Goal: Information Seeking & Learning: Get advice/opinions

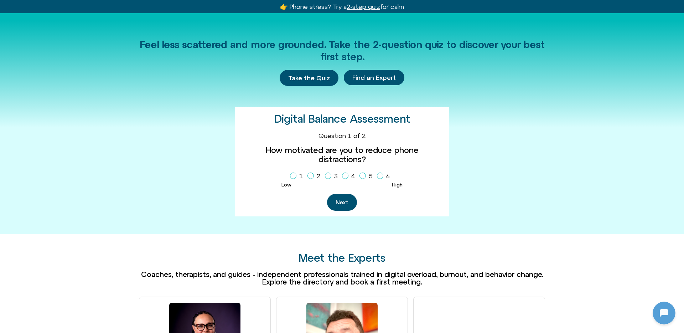
scroll to position [187, 0]
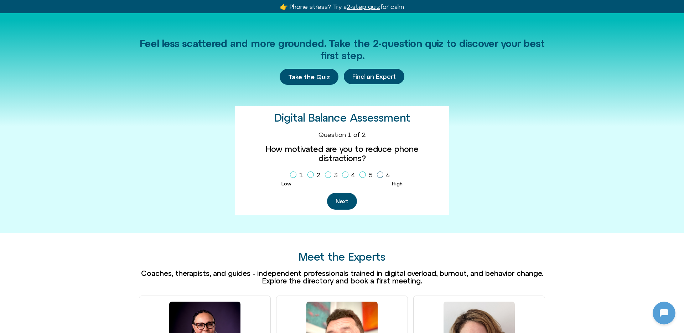
click at [377, 171] on span "Homepage Sign Up" at bounding box center [380, 174] width 6 height 6
click at [350, 193] on button "Next" at bounding box center [342, 201] width 30 height 17
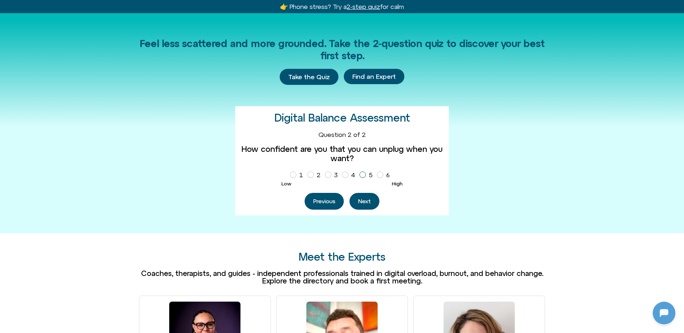
click at [364, 176] on icon "Homepage Sign Up" at bounding box center [363, 175] width 4 height 4
click at [313, 177] on span "Homepage Sign Up" at bounding box center [311, 174] width 6 height 6
click at [364, 197] on button "Next" at bounding box center [365, 201] width 30 height 17
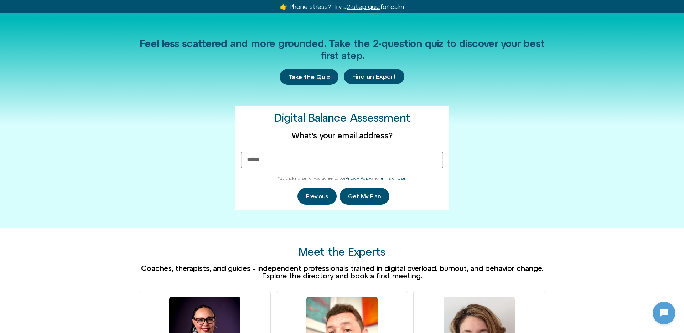
click at [350, 158] on input "What's your email address?" at bounding box center [342, 159] width 202 height 17
type input "**********"
click at [353, 186] on div "**********" at bounding box center [342, 168] width 202 height 74
click at [353, 190] on button "Get My Plan" at bounding box center [365, 196] width 50 height 17
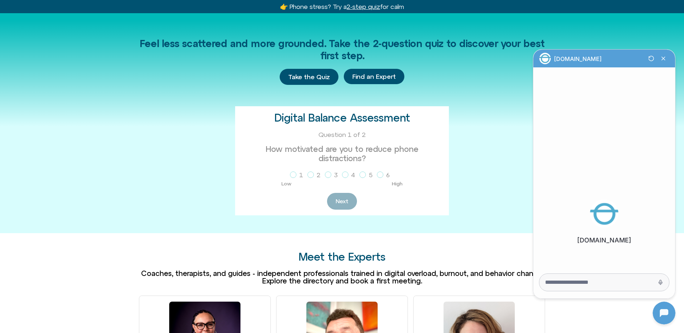
click at [538, 278] on div at bounding box center [605, 282] width 130 height 17
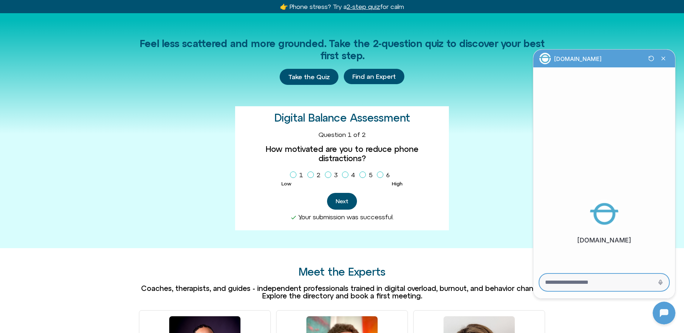
click at [538, 284] on textarea "Message Input" at bounding box center [594, 282] width 98 height 7
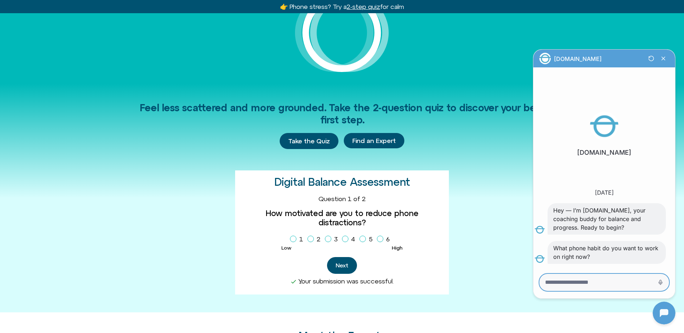
scroll to position [123, 0]
click at [538, 276] on div at bounding box center [605, 282] width 130 height 17
click at [538, 284] on textarea "Message Input" at bounding box center [594, 282] width 98 height 7
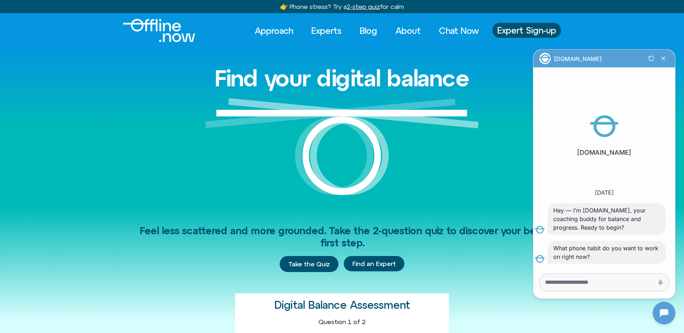
click at [538, 277] on div at bounding box center [605, 282] width 130 height 17
click at [538, 280] on textarea "Message Input" at bounding box center [594, 282] width 98 height 7
click at [538, 283] on textarea "Message Input" at bounding box center [594, 282] width 98 height 7
click at [538, 280] on textarea "Message Input" at bounding box center [594, 282] width 98 height 7
type textarea "**********"
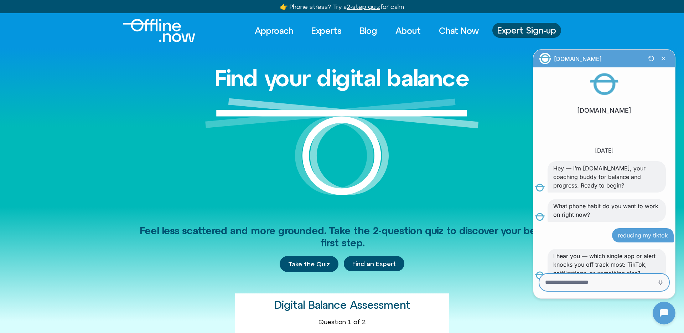
scroll to position [40, 0]
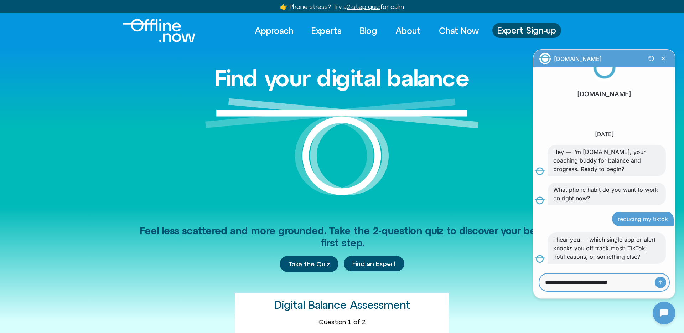
type textarea "**********"
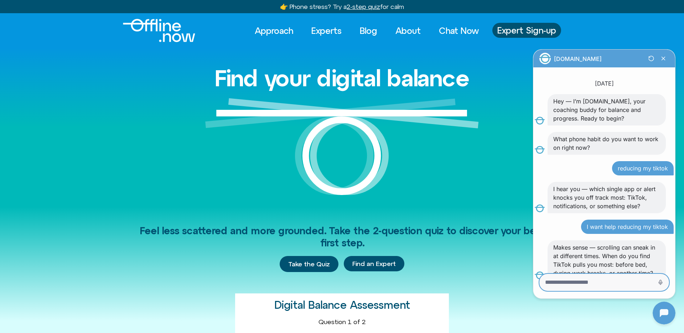
scroll to position [115, 0]
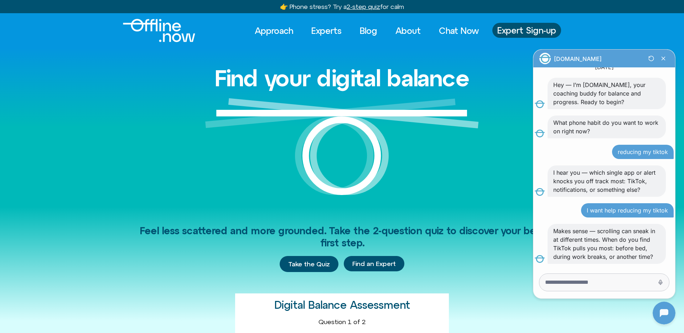
click at [538, 277] on div at bounding box center [605, 282] width 130 height 17
click at [538, 288] on div at bounding box center [605, 282] width 130 height 17
click at [538, 284] on textarea "Message Input" at bounding box center [594, 282] width 98 height 7
type textarea "**********"
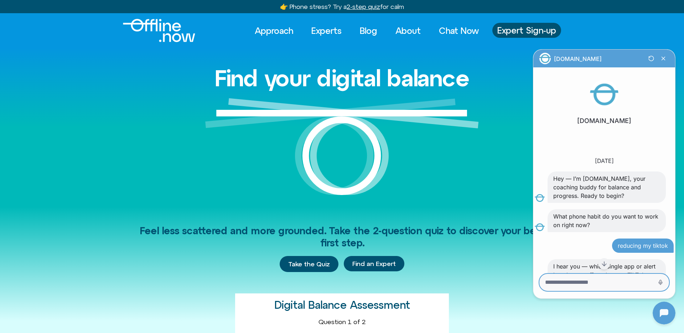
scroll to position [182, 0]
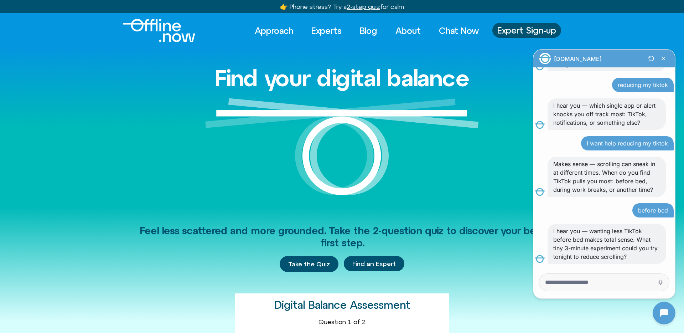
click at [538, 233] on p "I hear you — wanting less TikTok before bed makes total sense. What tiny 3-minu…" at bounding box center [606, 244] width 107 height 34
click at [538, 232] on p "I hear you — wanting less TikTok before bed makes total sense. What tiny 3-minu…" at bounding box center [606, 244] width 107 height 34
click at [538, 242] on p "I hear you — wanting less TikTok before bed makes total sense. What tiny 3-minu…" at bounding box center [606, 244] width 107 height 34
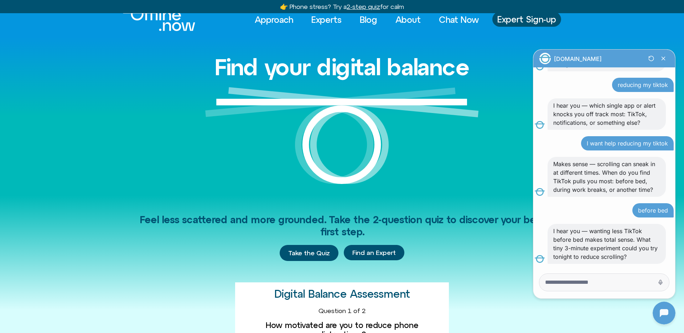
scroll to position [13, 0]
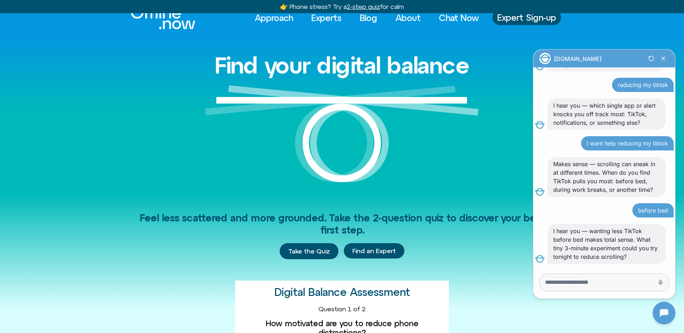
click at [538, 278] on div at bounding box center [605, 282] width 130 height 17
click at [538, 280] on textarea "Message Input" at bounding box center [594, 282] width 98 height 7
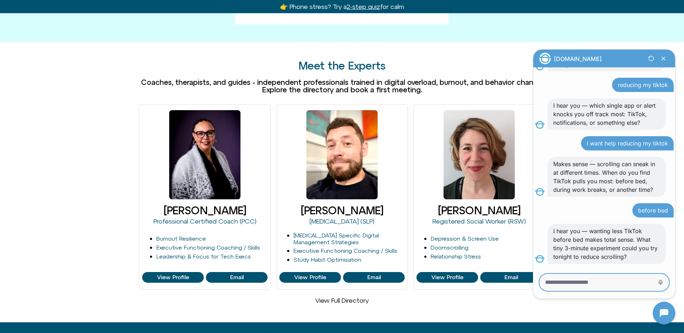
scroll to position [394, 0]
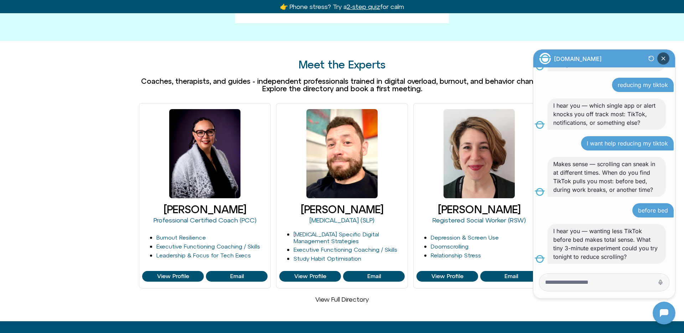
click at [538, 59] on icon "Close Chatbot Button" at bounding box center [663, 58] width 3 height 3
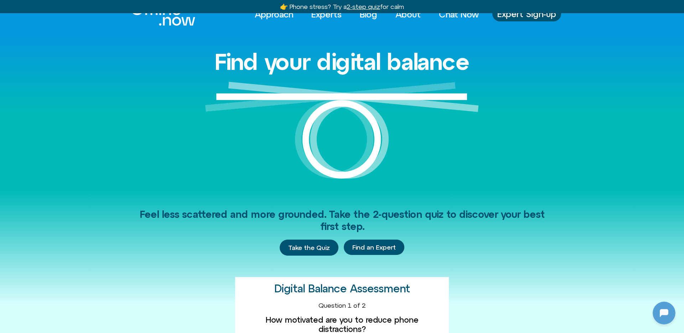
scroll to position [0, 0]
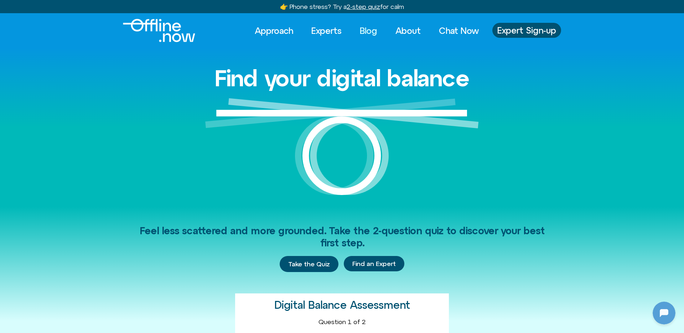
click at [364, 32] on link "Blog" at bounding box center [369, 31] width 30 height 16
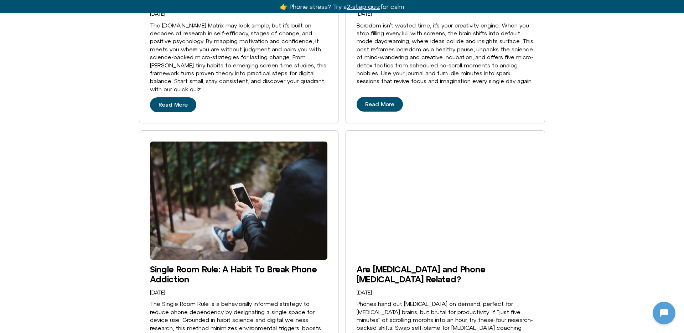
scroll to position [950, 0]
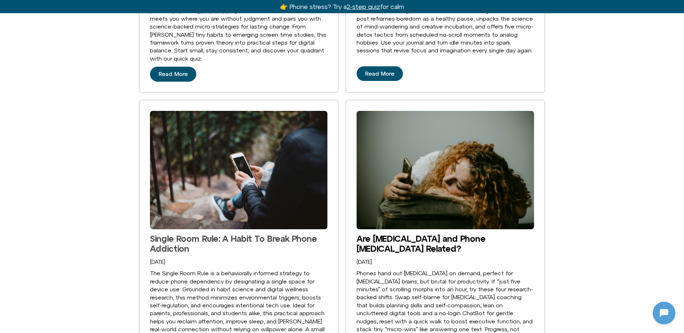
click at [247, 238] on link "Single Room Rule: A Habit To Break Phone Addiction" at bounding box center [233, 243] width 167 height 20
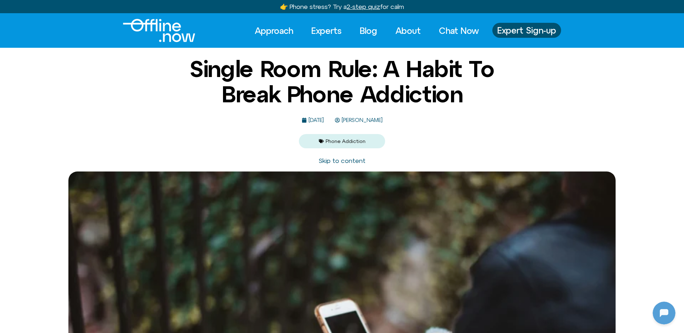
click at [388, 123] on div "Single Room Rule: A Habit To Break Phone Addiction August 5, 2025 Michelle Fisc…" at bounding box center [342, 102] width 346 height 92
click at [153, 26] on img "Logo" at bounding box center [159, 30] width 72 height 23
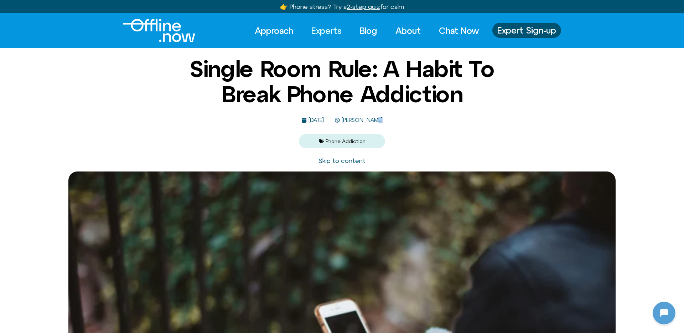
click at [337, 30] on link "Experts" at bounding box center [326, 31] width 43 height 16
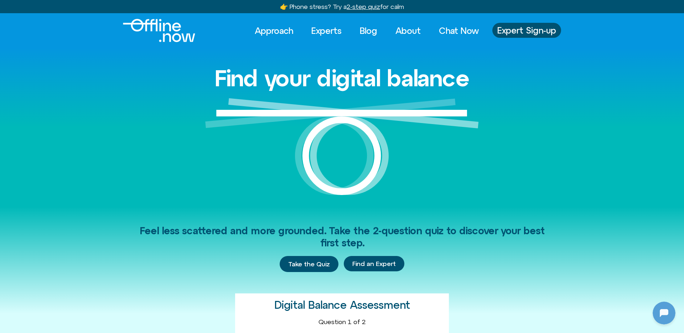
scroll to position [182, 0]
click at [318, 31] on link "Experts" at bounding box center [326, 31] width 43 height 16
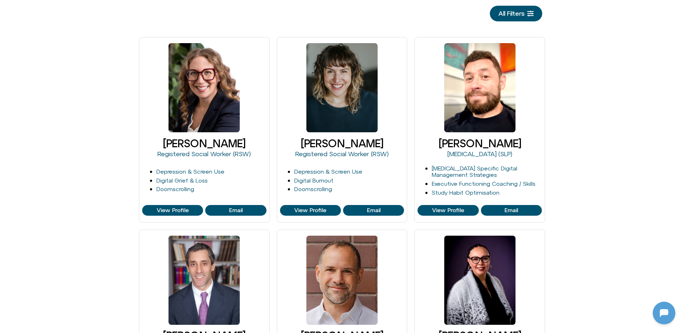
scroll to position [108, 0]
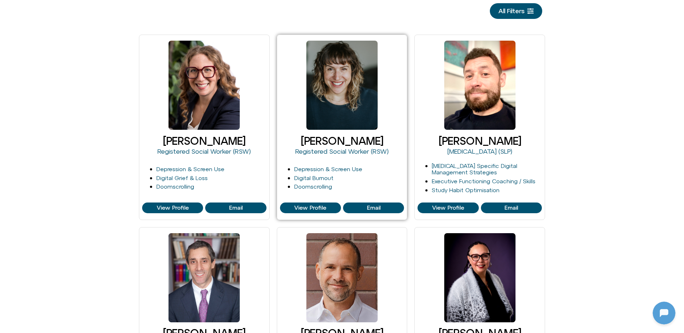
click at [323, 133] on div "[PERSON_NAME] Registered Social Worker (RSW)" at bounding box center [342, 147] width 124 height 29
click at [324, 139] on link "[PERSON_NAME]" at bounding box center [342, 141] width 83 height 12
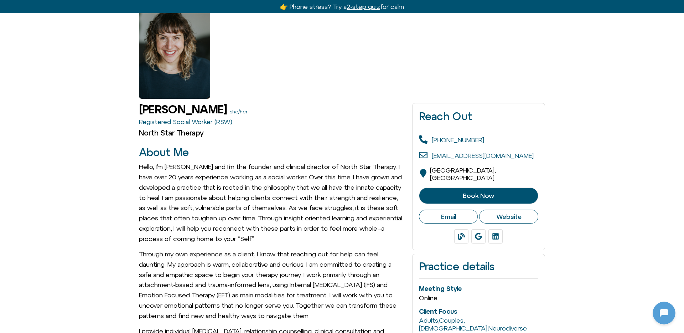
scroll to position [56, 0]
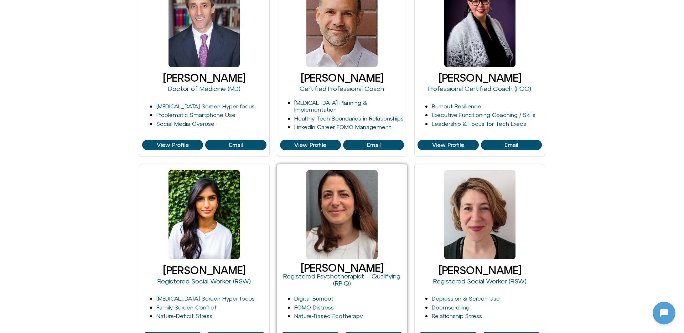
scroll to position [365, 0]
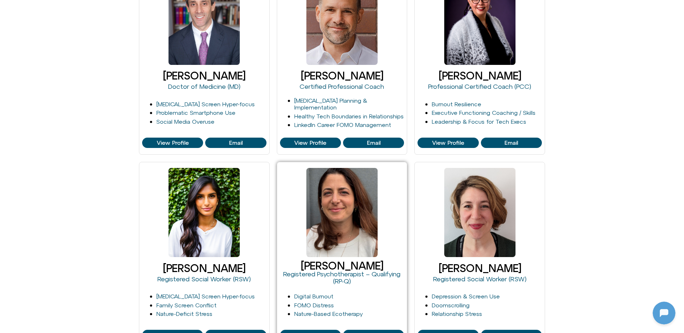
click at [350, 247] on div at bounding box center [341, 212] width 71 height 89
click at [342, 266] on link "Iris Glaser" at bounding box center [342, 265] width 83 height 12
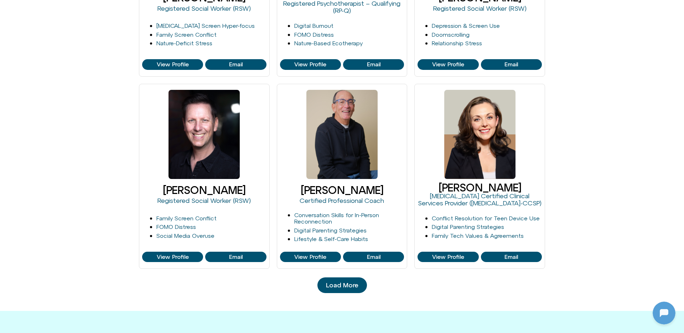
scroll to position [636, 0]
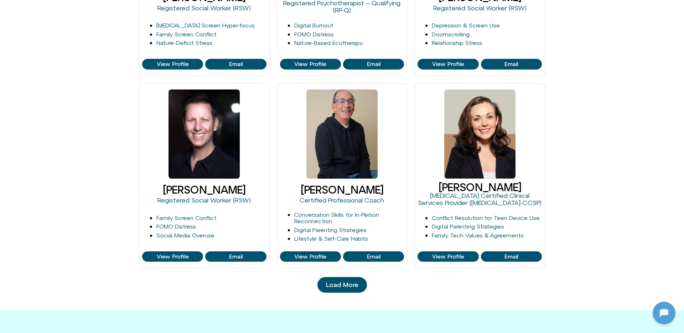
click at [331, 291] on link "Load More" at bounding box center [343, 285] width 50 height 16
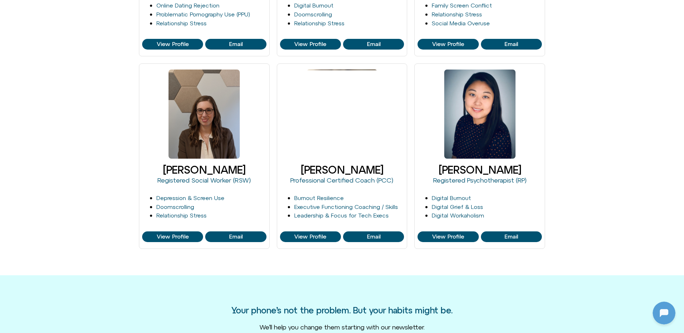
scroll to position [1041, 0]
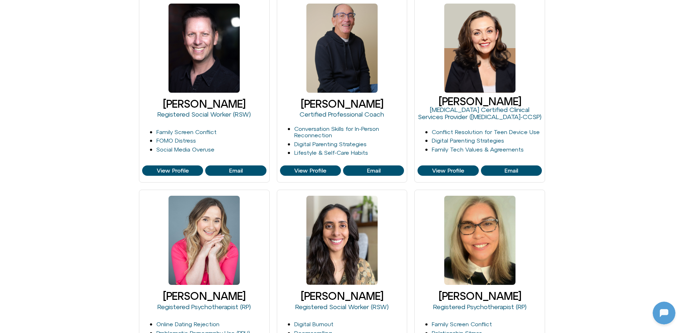
scroll to position [710, 0]
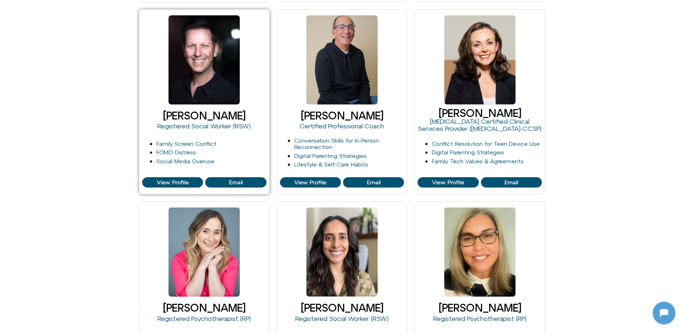
click at [214, 113] on link "[PERSON_NAME]" at bounding box center [204, 115] width 83 height 12
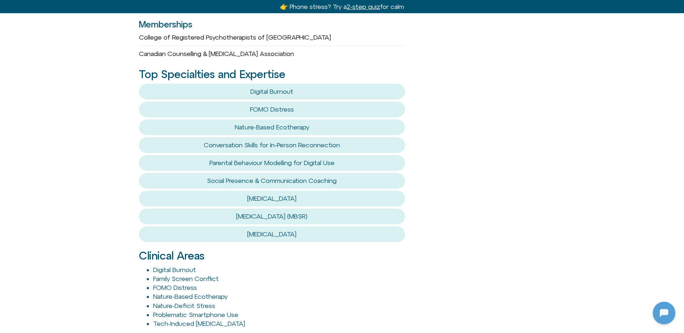
scroll to position [485, 0]
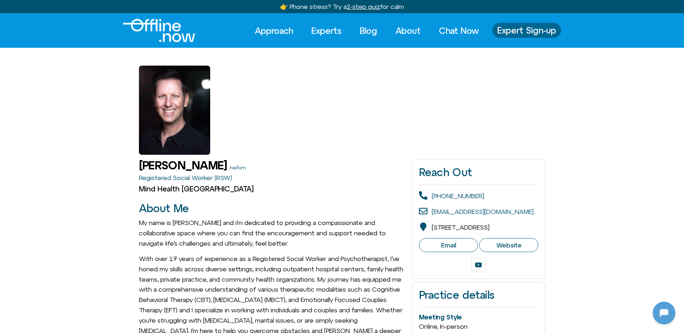
click at [542, 32] on span "Expert Sign-up" at bounding box center [527, 30] width 59 height 9
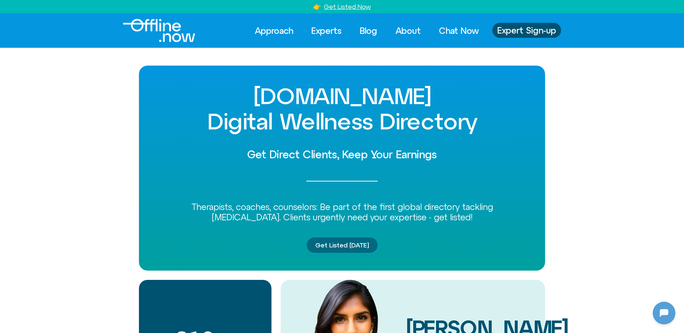
click at [339, 240] on link "Get Listed Today" at bounding box center [342, 245] width 71 height 16
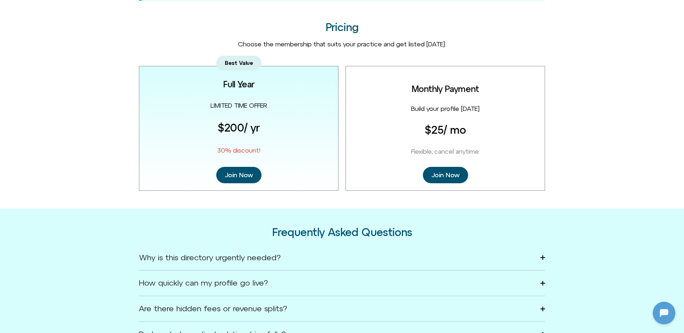
scroll to position [886, 0]
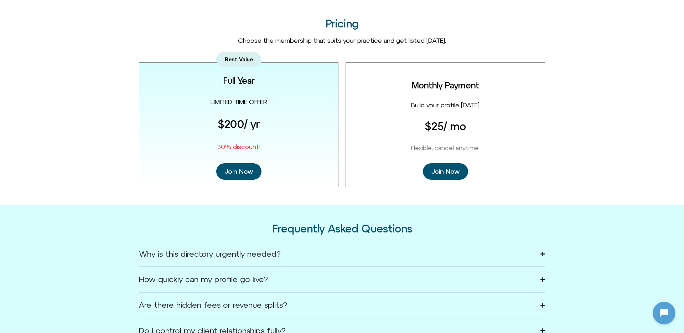
click at [343, 144] on div "Best Value Full Year LIMITED TIME OFFER $200 / yr 30% discount! Join Now Monthl…" at bounding box center [342, 124] width 406 height 125
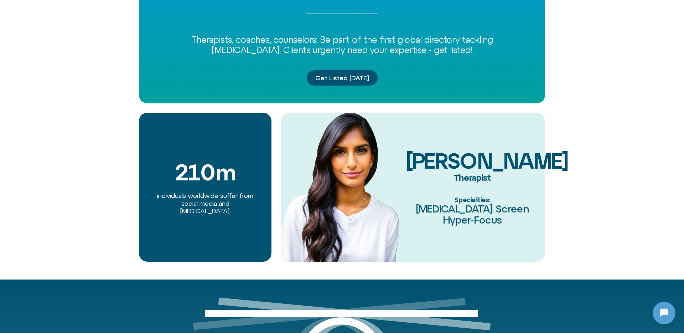
scroll to position [0, 0]
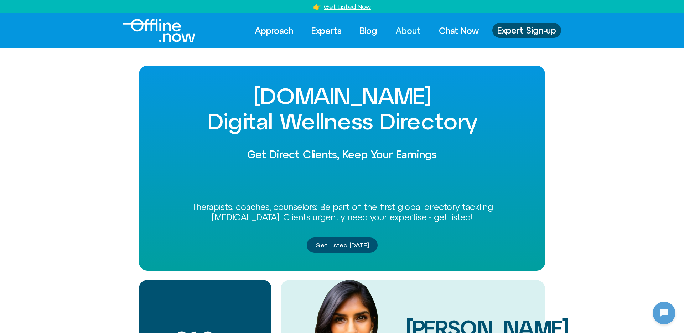
click at [413, 27] on link "About" at bounding box center [408, 31] width 38 height 16
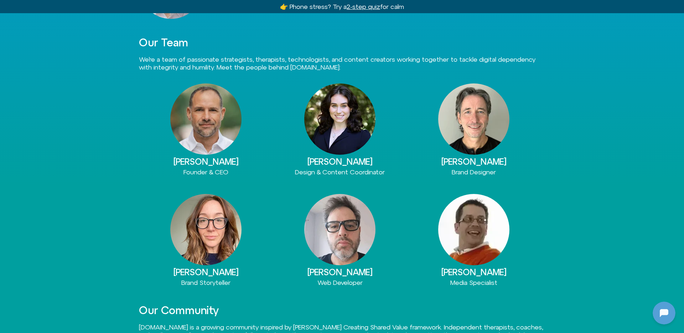
scroll to position [272, 0]
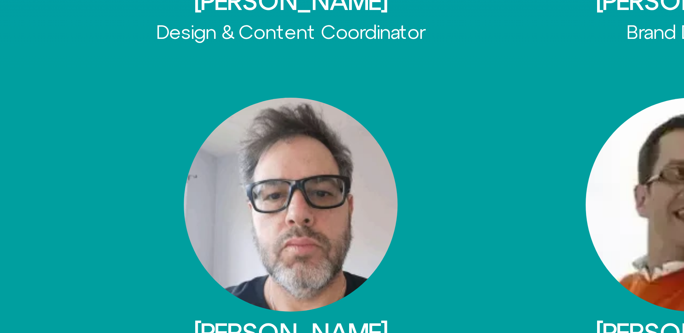
click at [393, 249] on div at bounding box center [340, 229] width 134 height 71
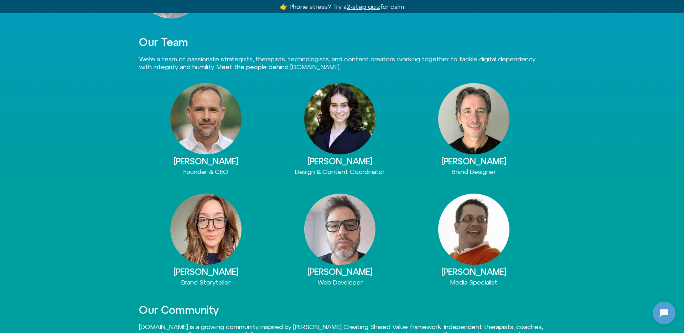
click at [535, 263] on div at bounding box center [474, 229] width 134 height 71
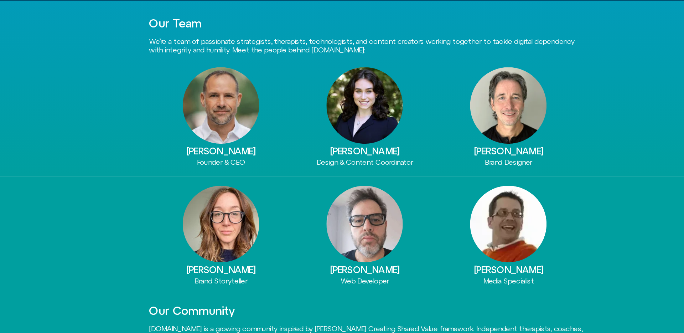
scroll to position [280, 0]
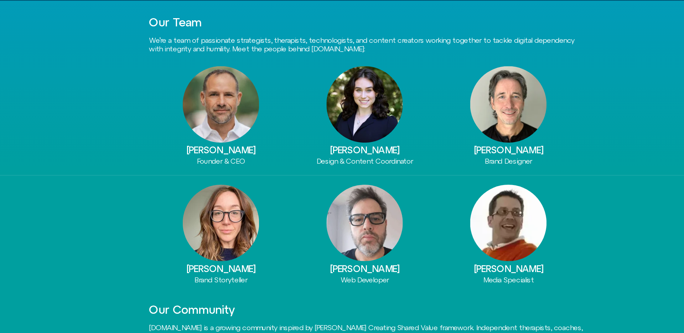
click at [340, 159] on span "Design & Content Coordinator" at bounding box center [340, 162] width 90 height 7
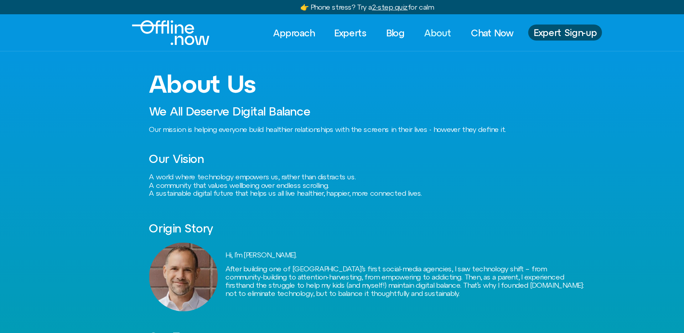
scroll to position [0, 0]
click at [324, 33] on link "Experts" at bounding box center [326, 31] width 43 height 16
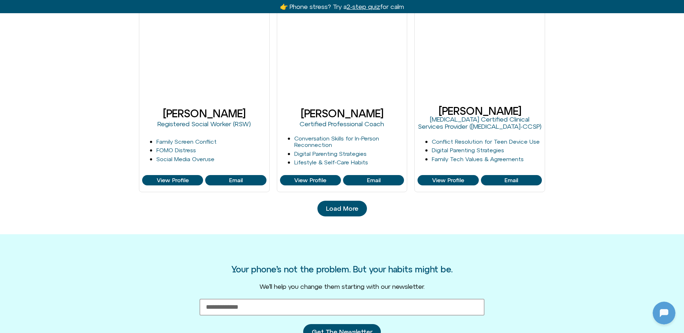
scroll to position [766, 0]
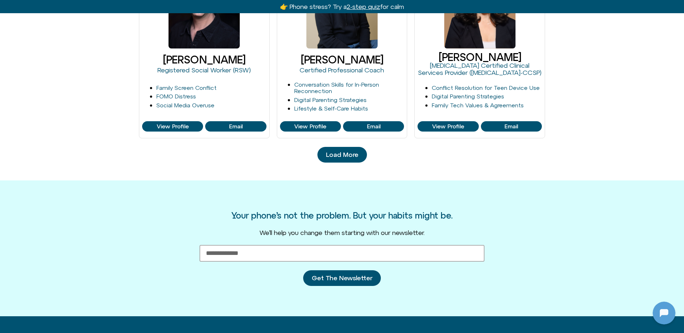
click at [340, 153] on span "Load More" at bounding box center [342, 154] width 32 height 7
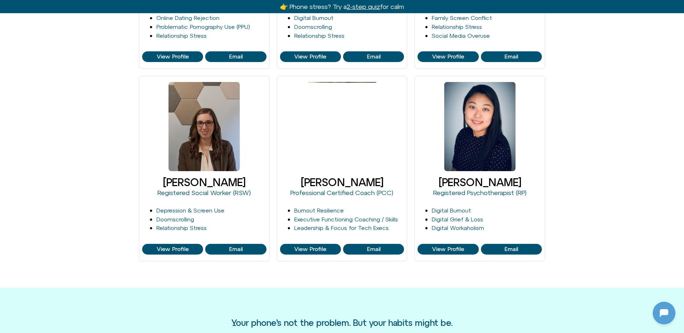
scroll to position [1030, 0]
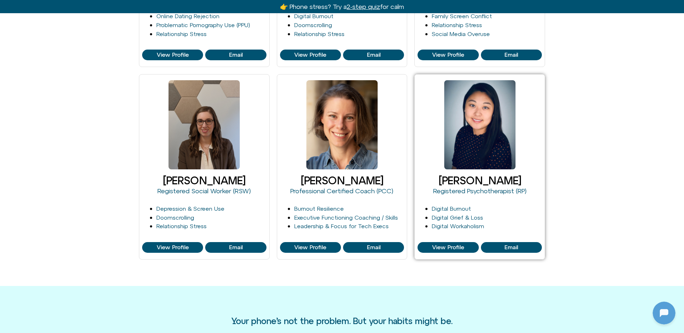
click at [464, 143] on div at bounding box center [479, 124] width 71 height 89
click at [468, 179] on link "[PERSON_NAME]" at bounding box center [480, 180] width 83 height 12
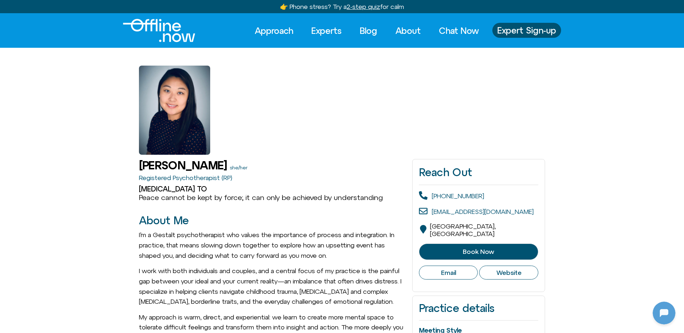
click at [194, 38] on img "Logo" at bounding box center [159, 30] width 72 height 23
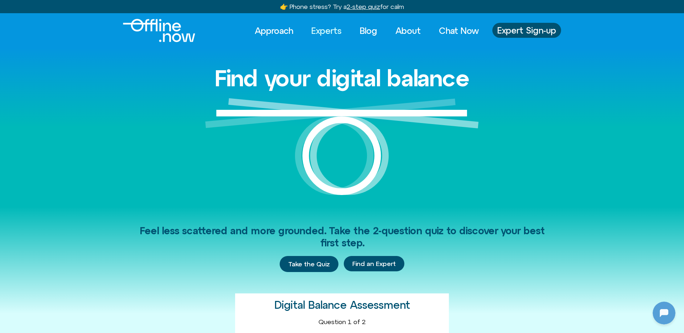
click at [323, 32] on link "Experts" at bounding box center [326, 31] width 43 height 16
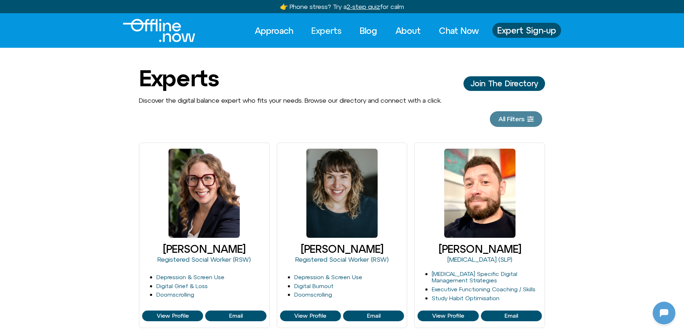
click at [511, 113] on link "All Filters" at bounding box center [516, 119] width 52 height 16
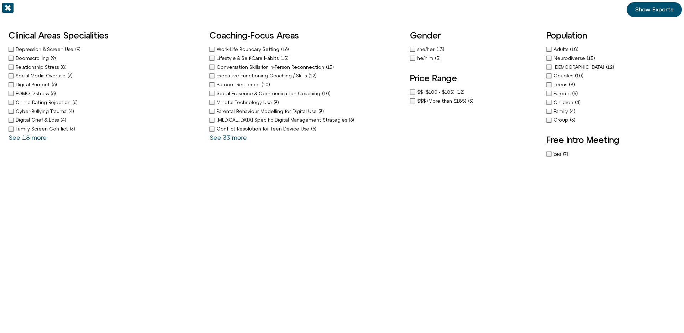
click at [10, 9] on icon "Off-Canvas" at bounding box center [7, 7] width 11 height 11
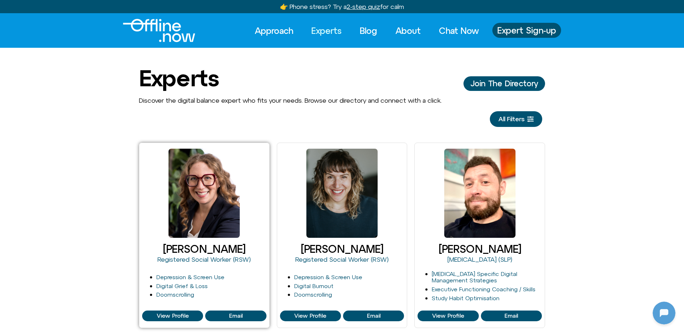
click at [216, 197] on div at bounding box center [204, 193] width 71 height 89
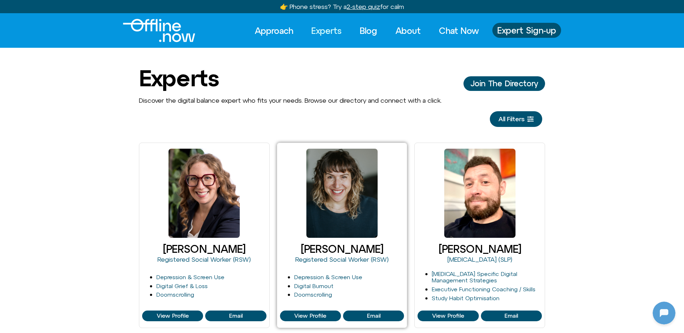
click at [344, 201] on div at bounding box center [341, 193] width 71 height 89
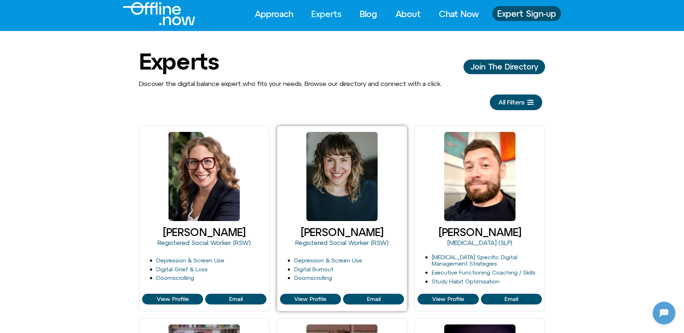
scroll to position [17, 0]
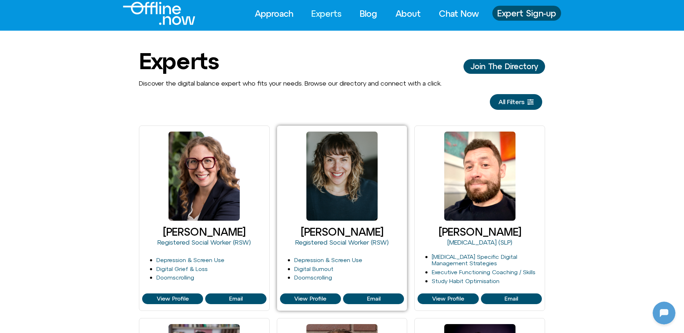
click at [337, 232] on link "[PERSON_NAME]" at bounding box center [342, 232] width 83 height 12
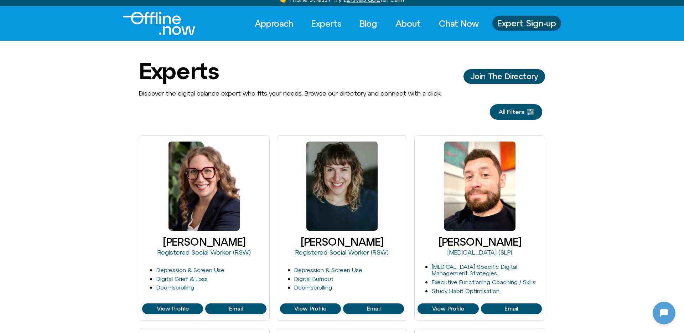
scroll to position [0, 0]
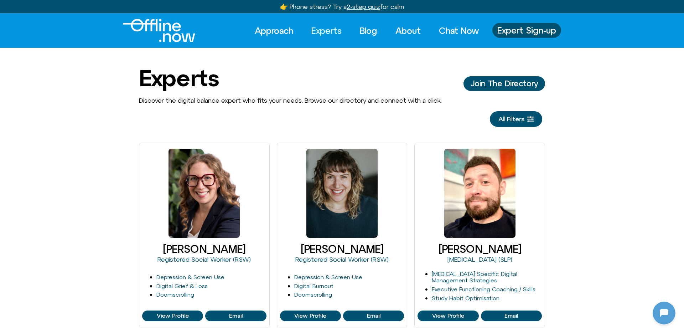
click at [98, 122] on div "Discover the digital balance expert who fits your needs. Browse our directory a…" at bounding box center [342, 112] width 684 height 30
click at [186, 45] on div "Approach Experts Blog About Chat Now Approach Experts Blog About Chat Now Exper…" at bounding box center [342, 30] width 684 height 35
click at [186, 41] on img "Logo" at bounding box center [159, 30] width 72 height 23
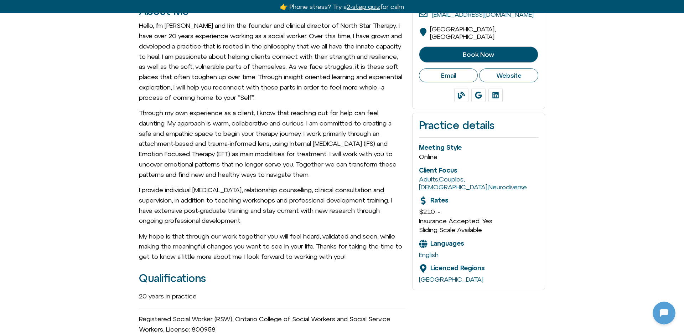
scroll to position [202, 0]
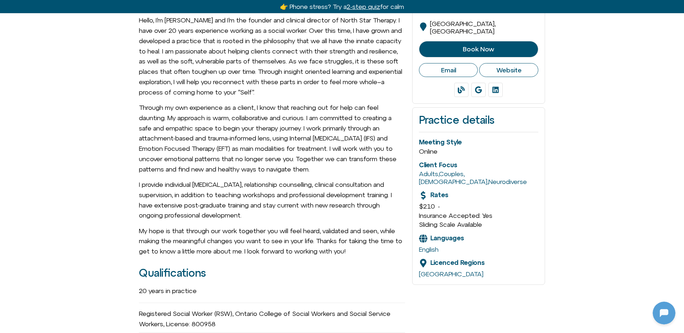
click at [432, 149] on span "Online" at bounding box center [428, 151] width 19 height 7
click at [432, 148] on span "Online" at bounding box center [428, 151] width 19 height 7
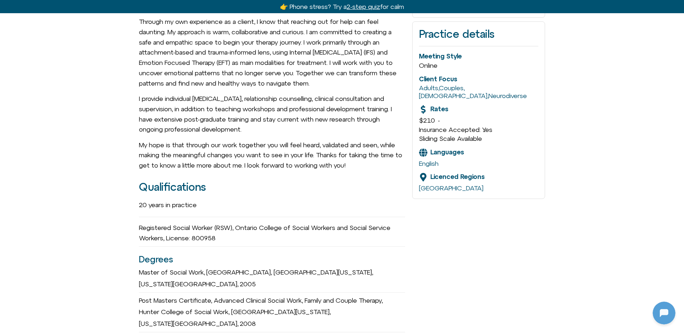
scroll to position [301, 0]
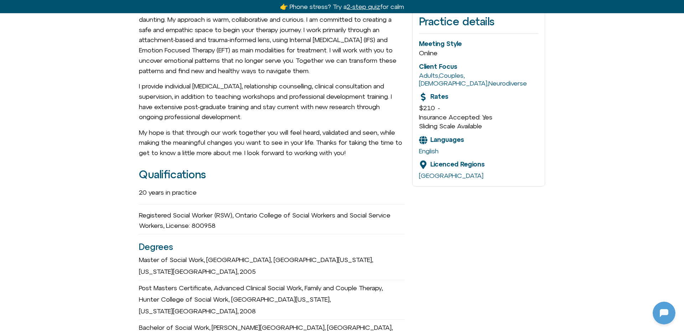
click at [431, 160] on div "Licenced Regions" at bounding box center [458, 165] width 54 height 10
click at [431, 172] on link "Ontario" at bounding box center [451, 175] width 65 height 7
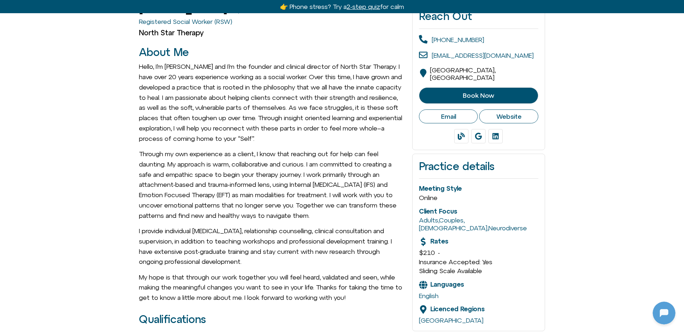
scroll to position [0, 0]
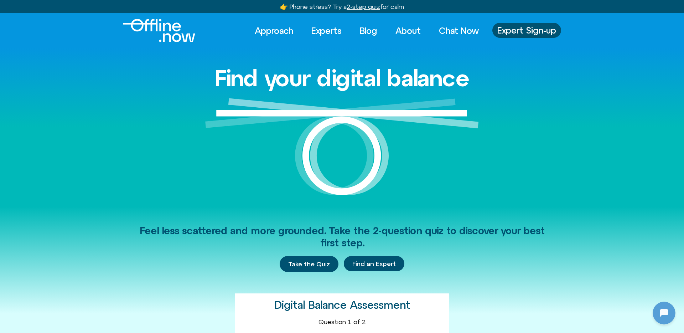
scroll to position [228, 0]
click at [403, 31] on link "About" at bounding box center [408, 31] width 38 height 16
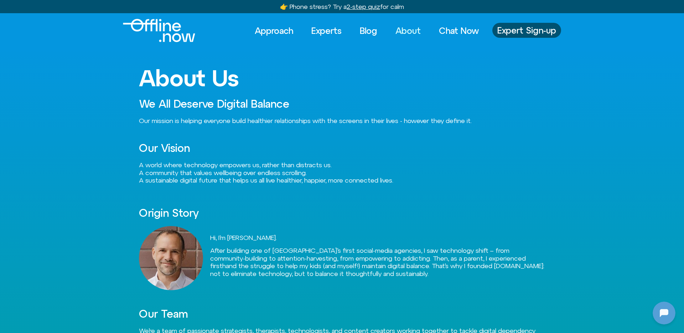
click at [177, 41] on img "Logo" at bounding box center [159, 30] width 72 height 23
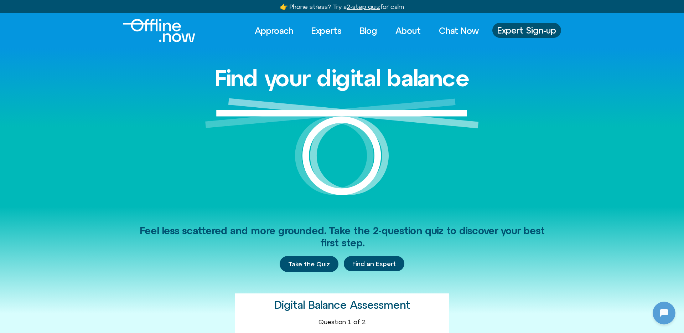
scroll to position [228, 0]
click at [403, 32] on link "About" at bounding box center [408, 31] width 38 height 16
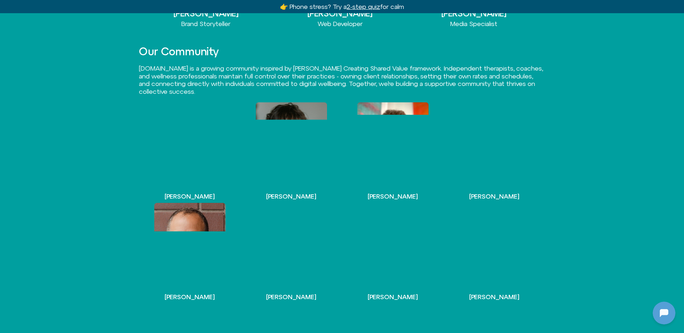
scroll to position [624, 0]
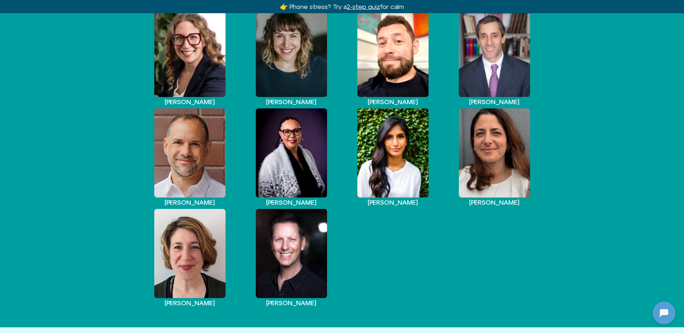
click at [367, 253] on div "Blair Wexler-Singer Cleo Haber Craig Selinger David Goldenberg Eli Singer Faely…" at bounding box center [342, 158] width 406 height 301
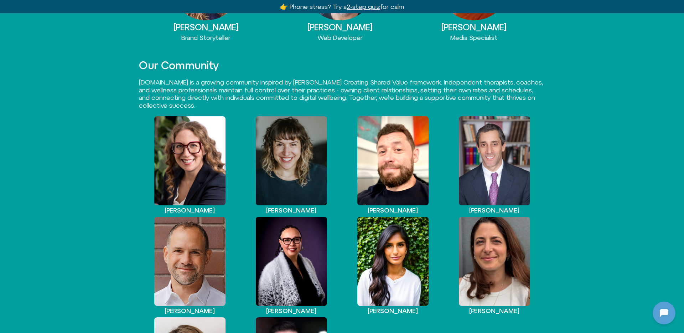
scroll to position [425, 0]
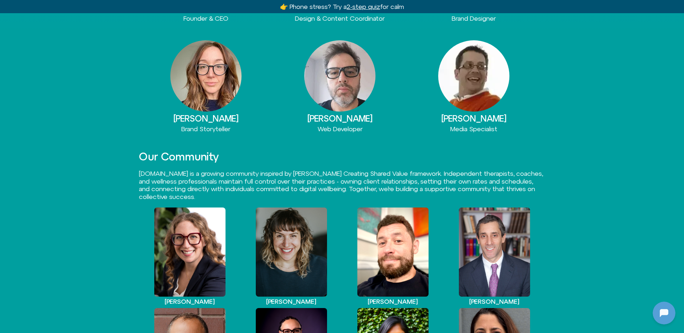
click at [381, 167] on div "Alex Furrer Brand Storyteller Robert Henry Web Developer David Lonergan Media S…" at bounding box center [342, 278] width 406 height 495
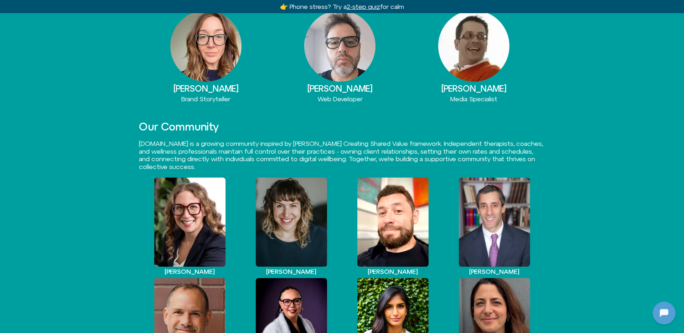
scroll to position [459, 0]
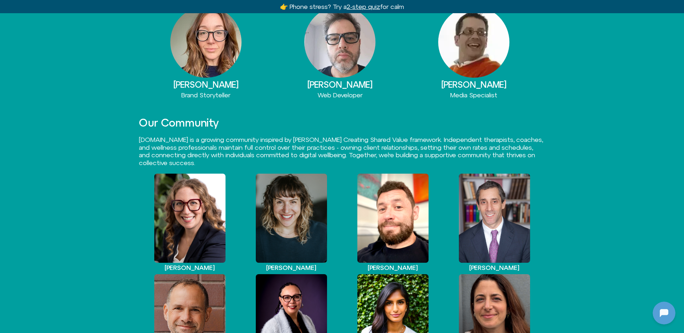
click at [514, 251] on div "View Profile" at bounding box center [494, 218] width 71 height 89
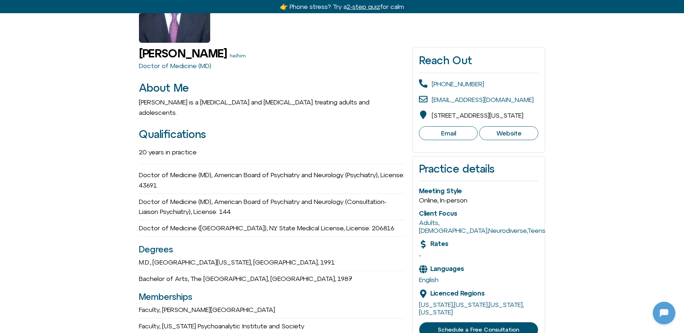
scroll to position [113, 0]
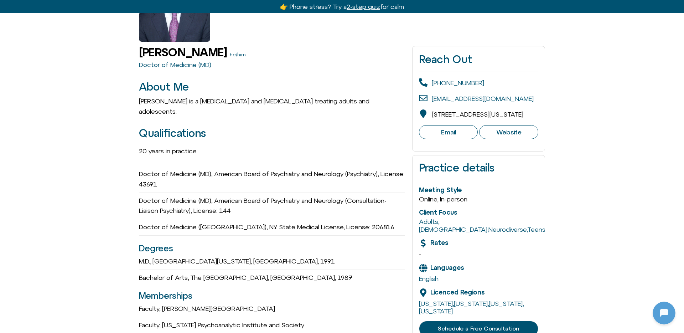
click at [419, 250] on span "-" at bounding box center [420, 253] width 2 height 7
click at [416, 234] on div "Practice details Meeting Style Online, In-person Client Focus Adults , LGBTQ+ ,…" at bounding box center [478, 249] width 133 height 188
drag, startPoint x: 418, startPoint y: 234, endPoint x: 432, endPoint y: 254, distance: 24.3
click at [432, 254] on div "Practice details Meeting Style Online, In-person Client Focus Adults , LGBTQ+ ,…" at bounding box center [478, 249] width 133 height 188
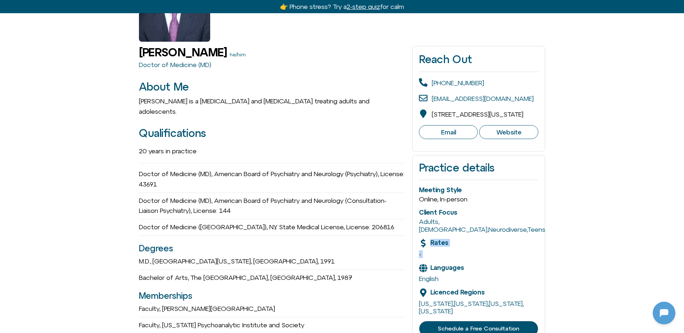
click at [433, 242] on div "Rates -" at bounding box center [478, 248] width 119 height 19
click at [420, 250] on span "-" at bounding box center [420, 253] width 2 height 7
click at [430, 250] on div "-" at bounding box center [478, 254] width 119 height 8
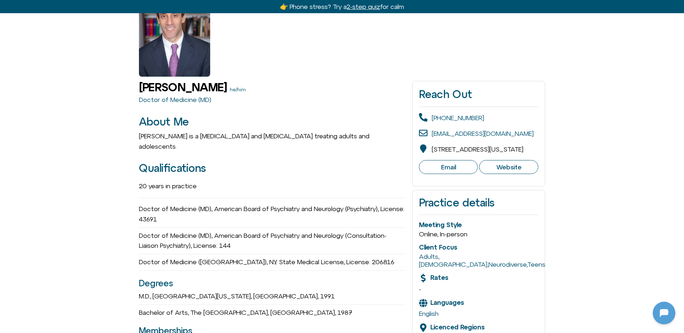
scroll to position [73, 0]
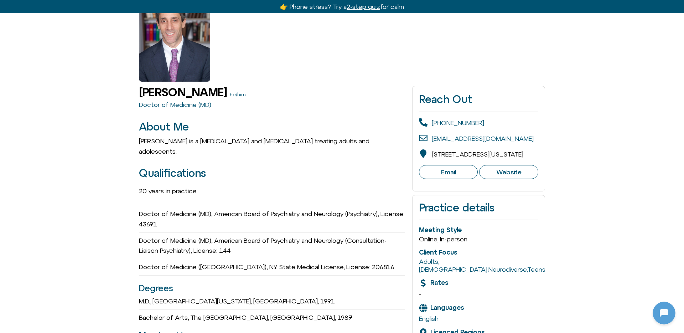
click at [494, 176] on link "Website" at bounding box center [508, 172] width 59 height 14
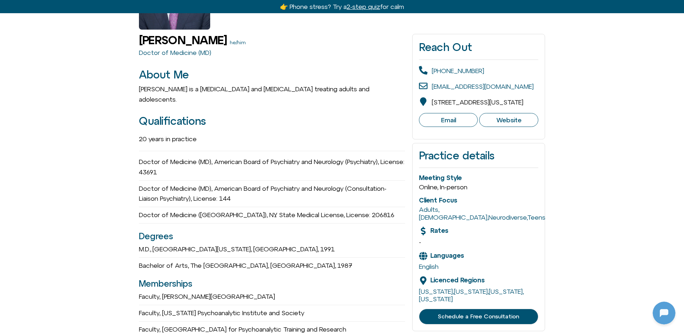
scroll to position [159, 0]
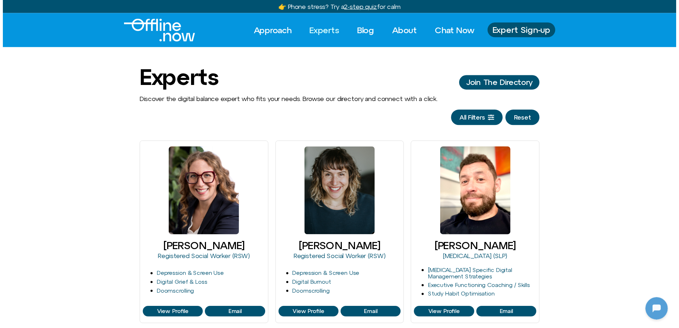
scroll to position [228, 0]
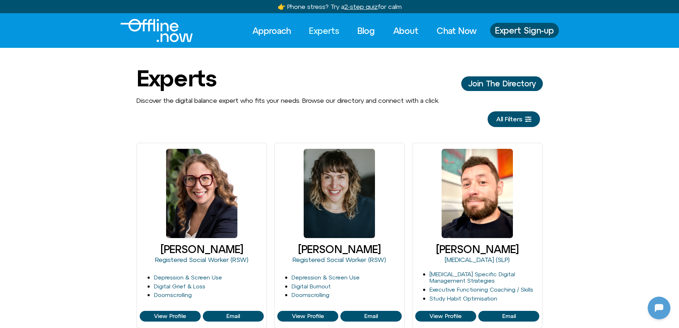
click at [332, 30] on link "Experts" at bounding box center [324, 31] width 43 height 16
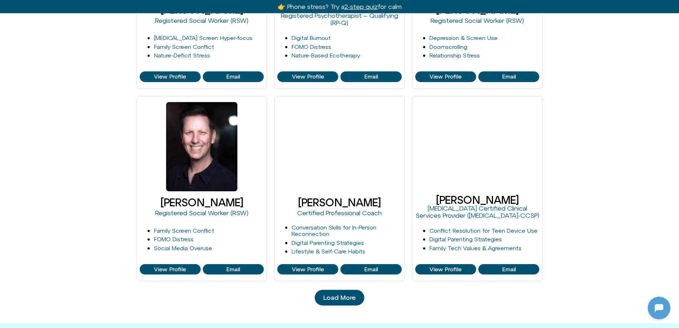
scroll to position [625, 0]
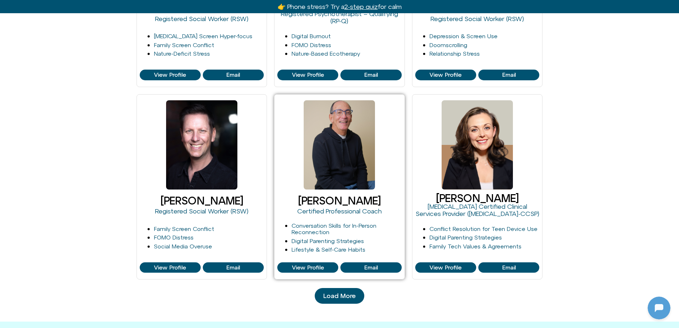
click at [343, 190] on div at bounding box center [339, 144] width 124 height 95
click at [342, 204] on link "[PERSON_NAME]" at bounding box center [339, 200] width 83 height 12
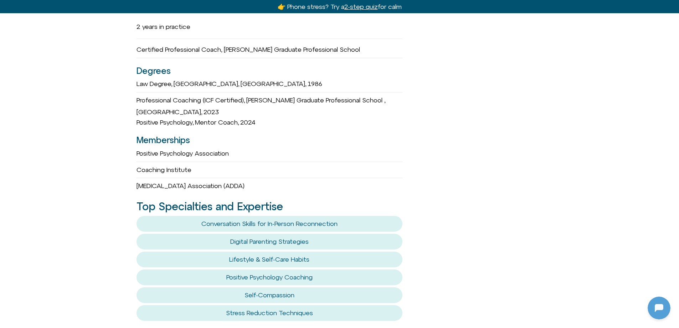
scroll to position [479, 0]
click at [147, 165] on span "Coaching Institute" at bounding box center [163, 168] width 55 height 7
click at [201, 181] on span "Attention Deficit Disorder Association (ADDA)" at bounding box center [190, 184] width 108 height 7
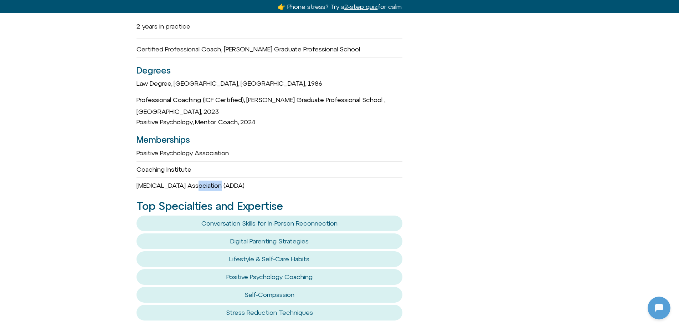
click at [201, 181] on span "Attention Deficit Disorder Association (ADDA)" at bounding box center [190, 184] width 108 height 7
click at [203, 148] on div "Positive Psychology Association" at bounding box center [269, 153] width 266 height 10
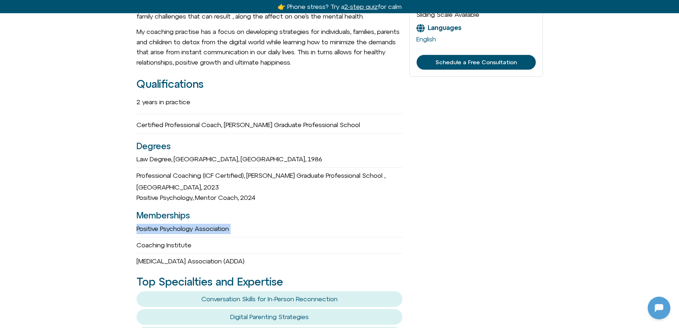
scroll to position [404, 0]
click at [203, 146] on h3 "Degrees" at bounding box center [269, 146] width 266 height 14
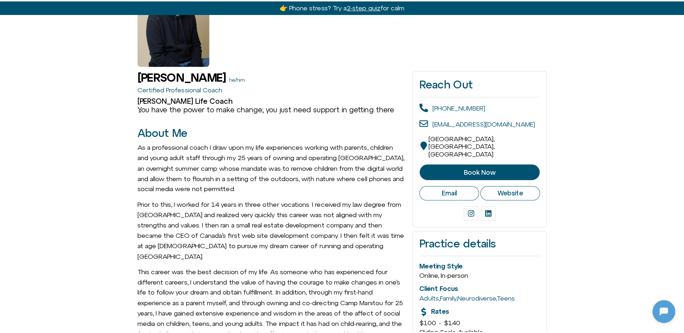
scroll to position [90, 0]
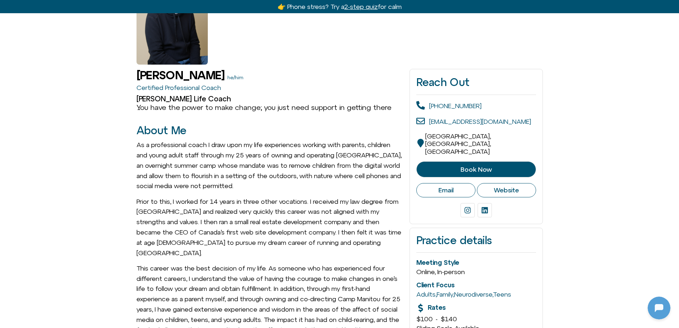
click at [507, 186] on span "Website" at bounding box center [506, 190] width 25 height 8
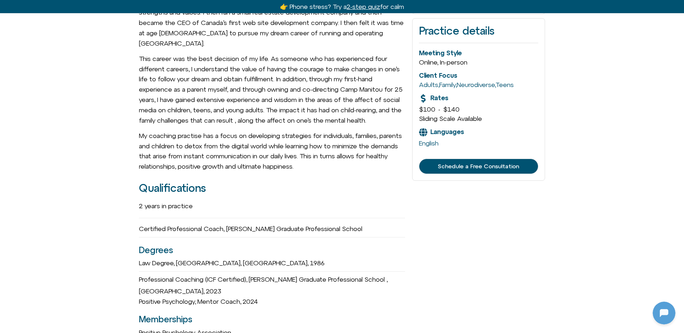
scroll to position [300, 0]
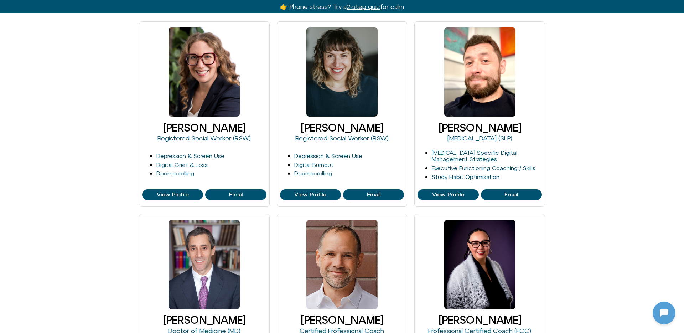
scroll to position [124, 0]
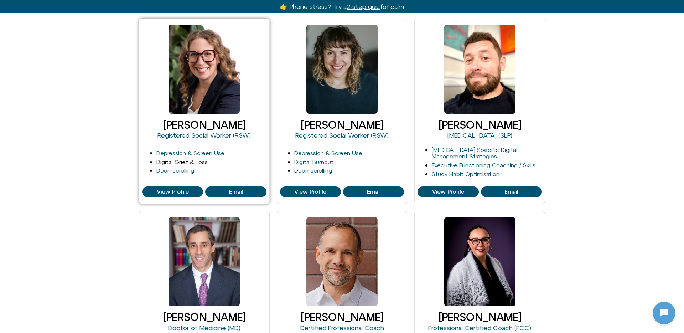
click at [199, 163] on link "Digital Grief & Loss" at bounding box center [181, 162] width 51 height 6
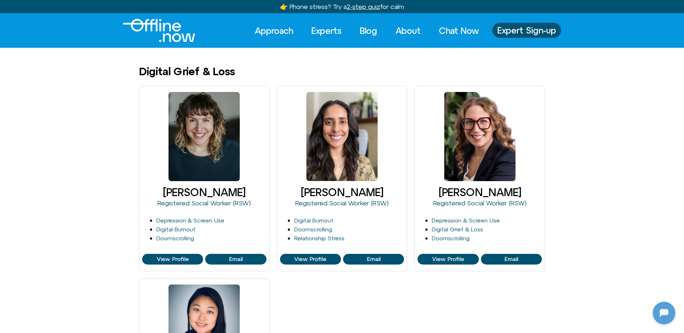
scroll to position [228, 0]
click at [196, 69] on h1 "Digital Grief & Loss" at bounding box center [187, 72] width 96 height 12
copy div "Digital Grief & Loss"
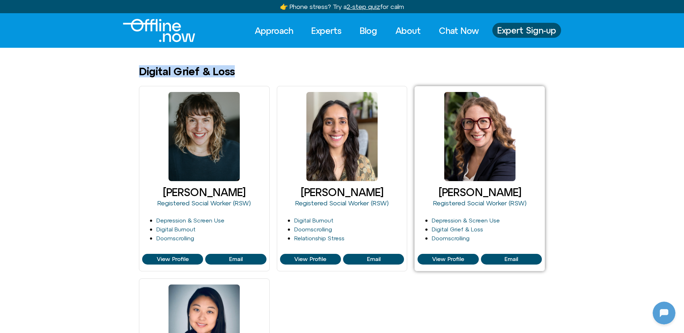
click at [458, 197] on link "[PERSON_NAME]" at bounding box center [480, 192] width 83 height 12
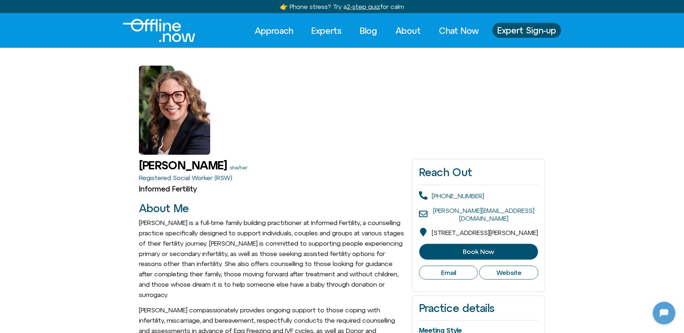
click at [270, 85] on div at bounding box center [342, 101] width 406 height 107
click at [577, 134] on div at bounding box center [342, 101] width 684 height 107
click at [322, 31] on link "Experts" at bounding box center [326, 31] width 43 height 16
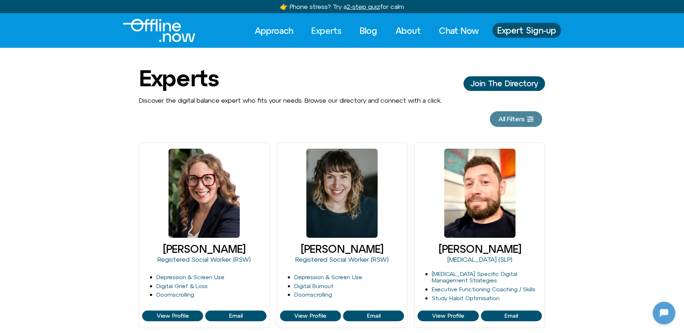
click at [499, 121] on span "All Filters" at bounding box center [512, 118] width 26 height 7
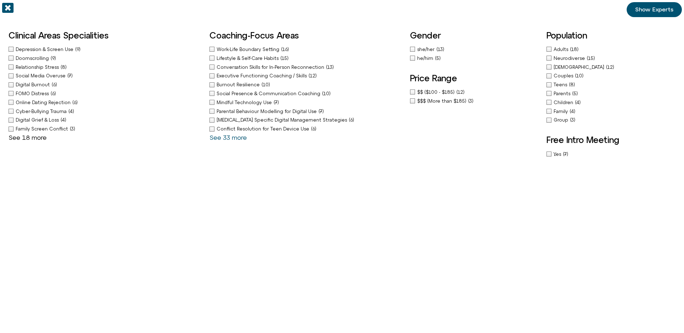
click at [36, 138] on link "See 18 more" at bounding box center [28, 137] width 38 height 7
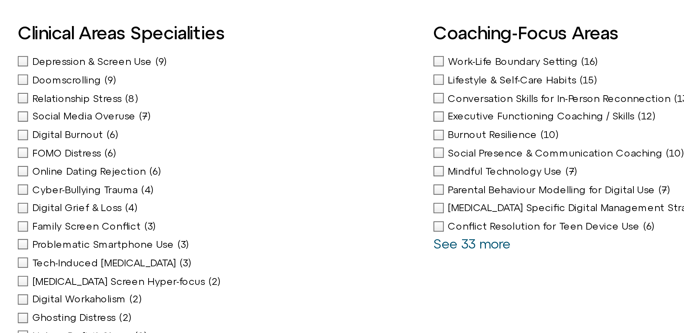
click at [26, 111] on span "Cyber-Bullying Trauma" at bounding box center [42, 111] width 53 height 5
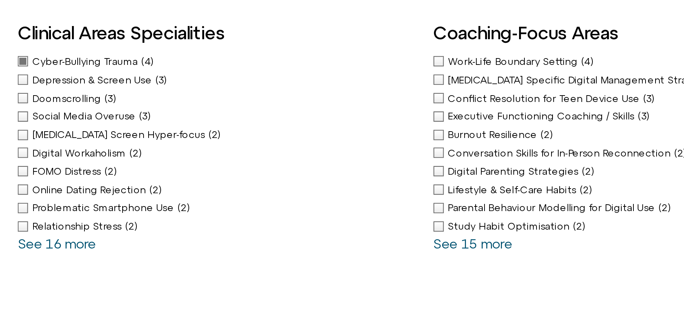
click at [10, 47] on div "Cyber-Bullying Trauma (4)" at bounding box center [106, 49] width 194 height 7
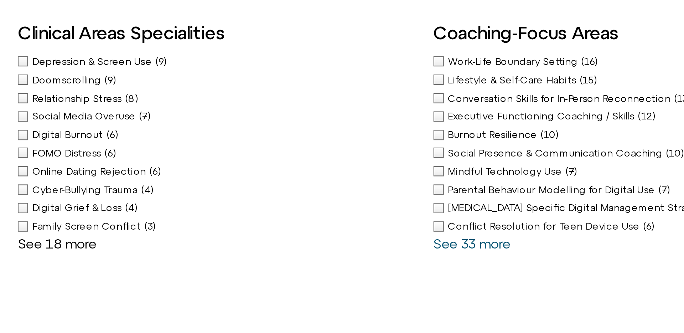
click at [19, 138] on link "See 18 more" at bounding box center [28, 137] width 38 height 7
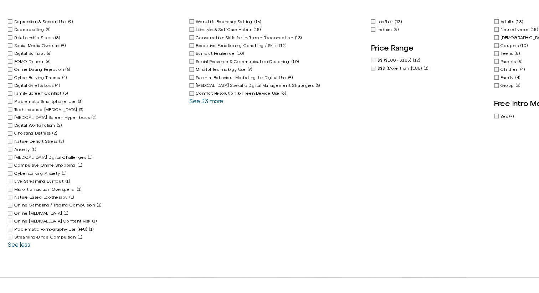
scroll to position [33, 0]
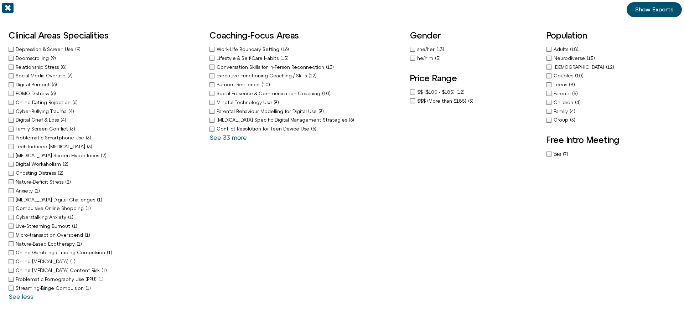
click at [5, 10] on icon "Off-Canvas" at bounding box center [7, 8] width 11 height 10
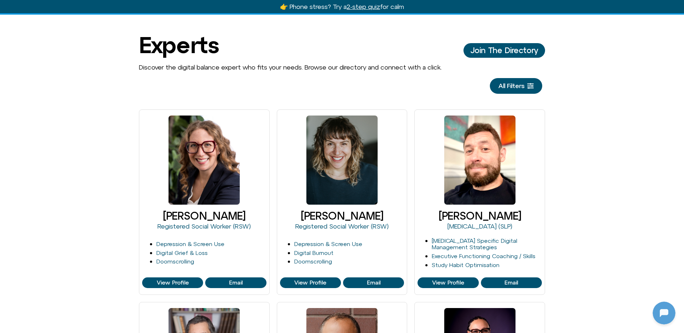
click at [136, 68] on div "Discover the digital balance expert who fits your needs. Browse our directory a…" at bounding box center [342, 78] width 684 height 30
